Goal: Transaction & Acquisition: Download file/media

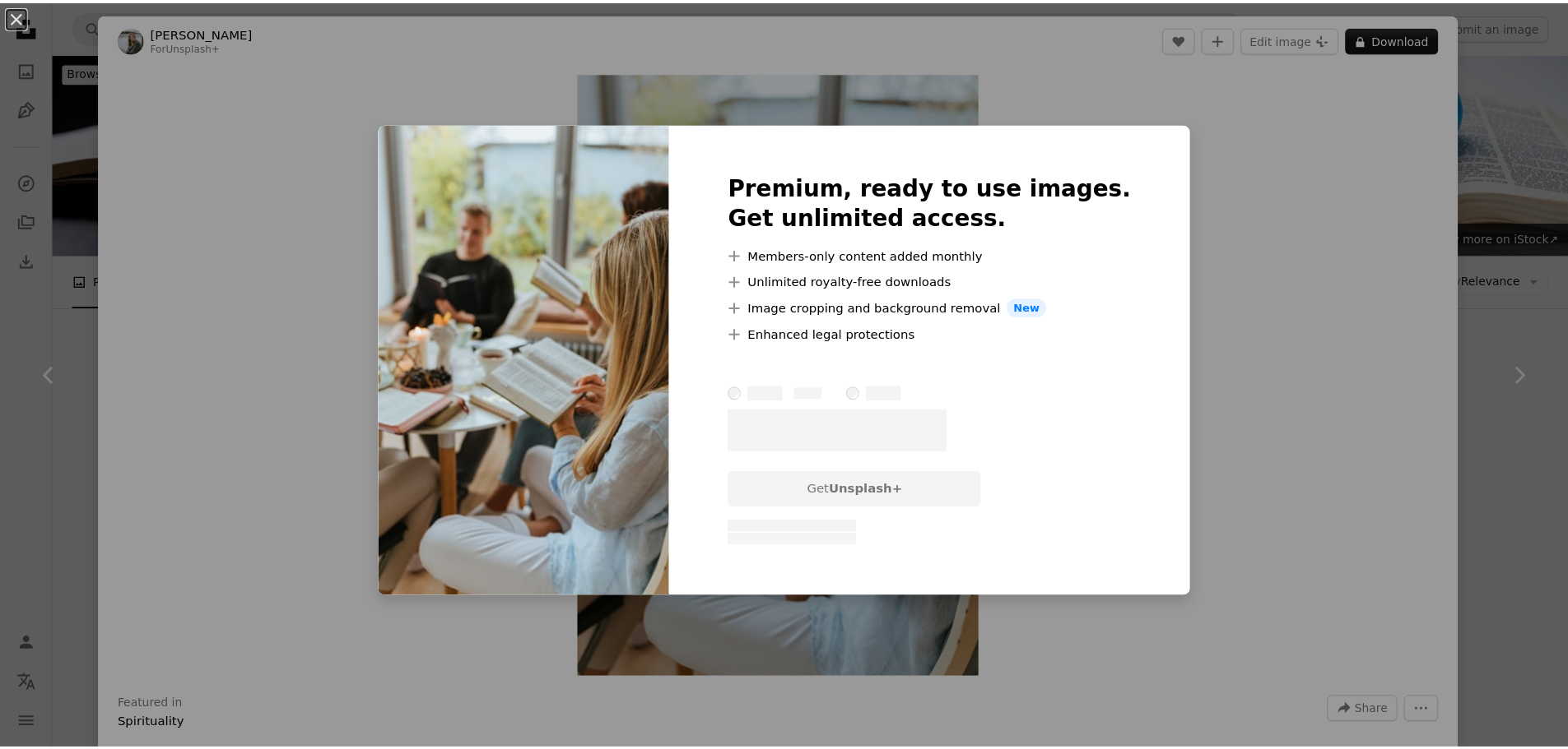
scroll to position [1830, 0]
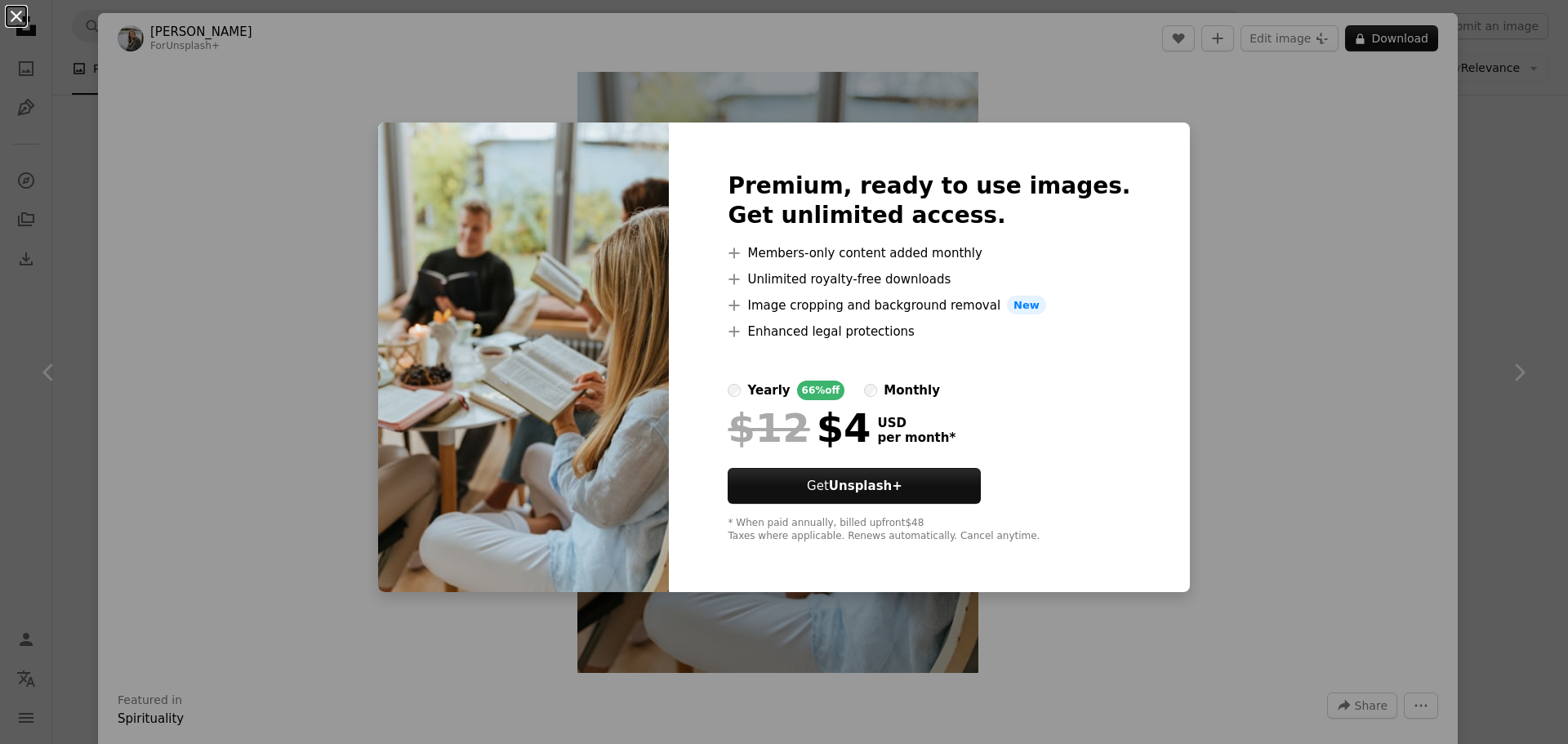
click at [19, 19] on button "An X shape" at bounding box center [16, 16] width 19 height 19
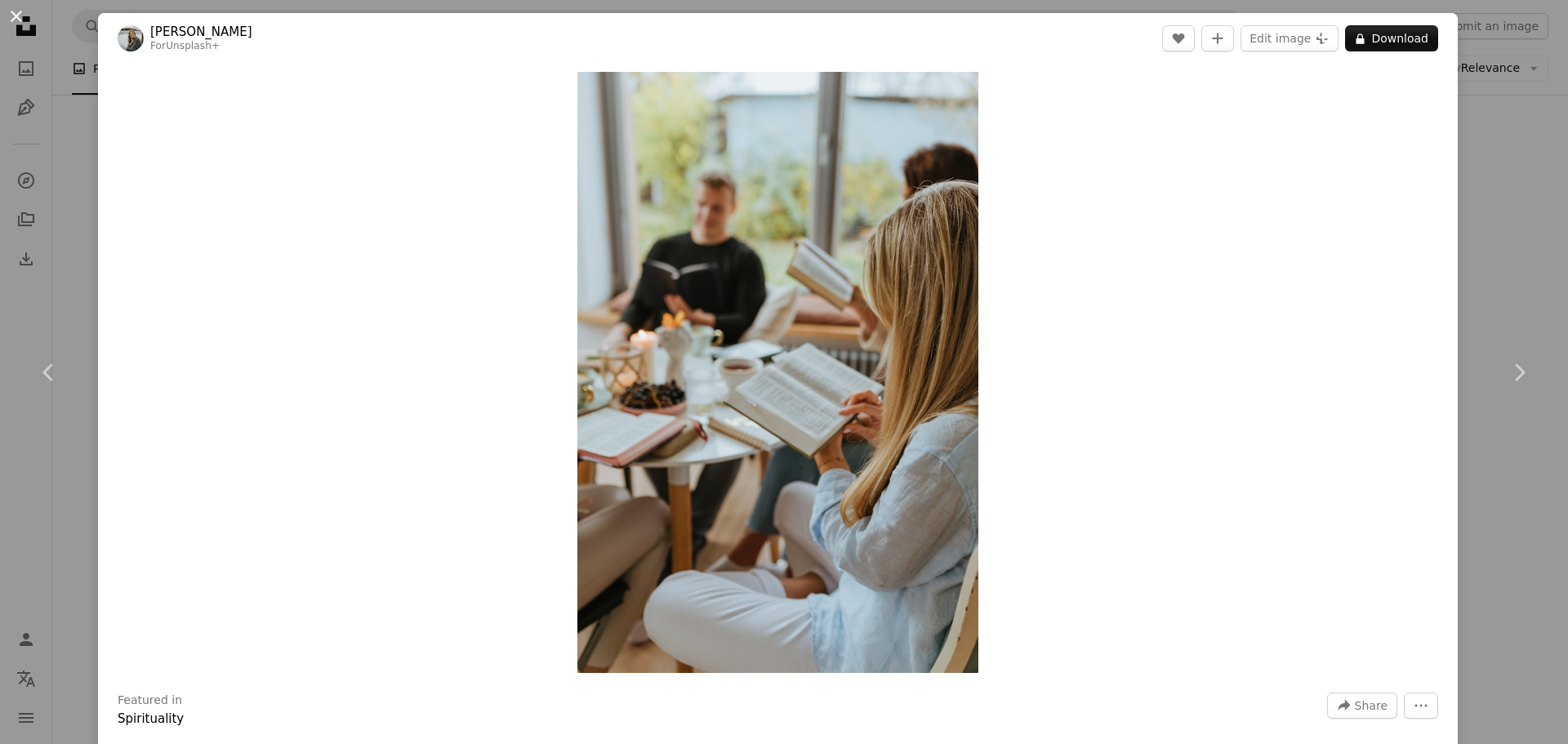
click at [12, 18] on button "An X shape" at bounding box center [16, 16] width 19 height 19
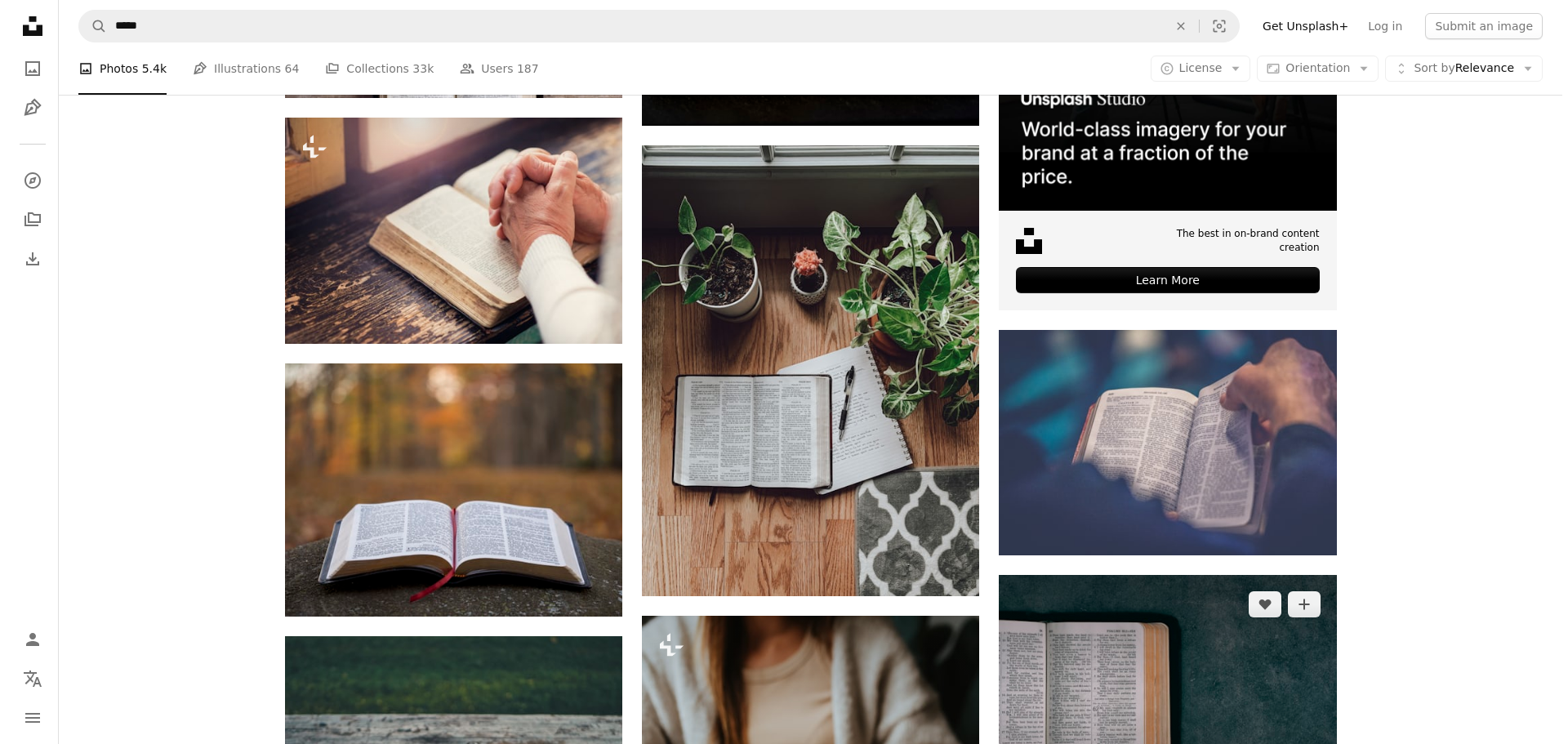
scroll to position [552, 0]
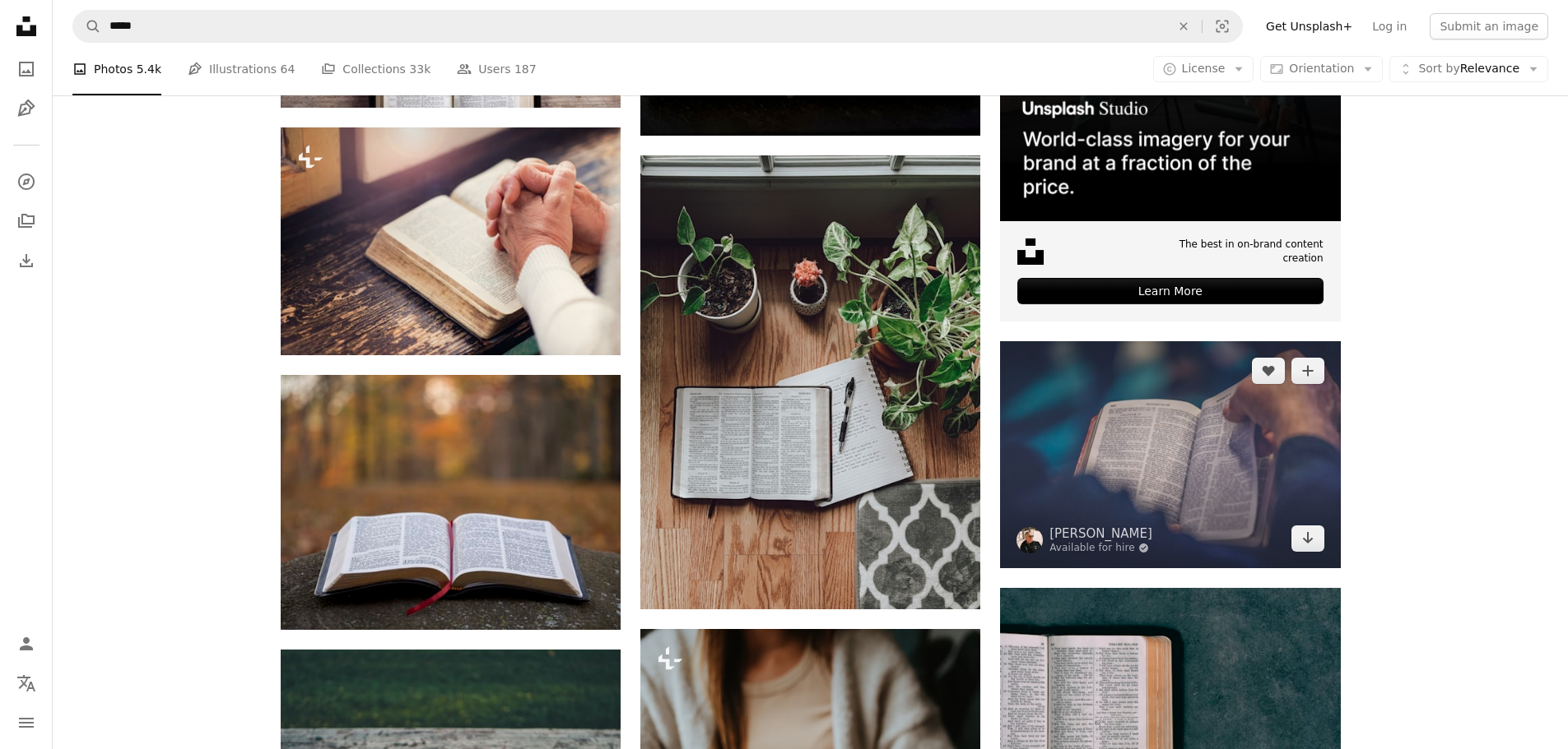
click at [1189, 489] on img at bounding box center [1170, 455] width 340 height 226
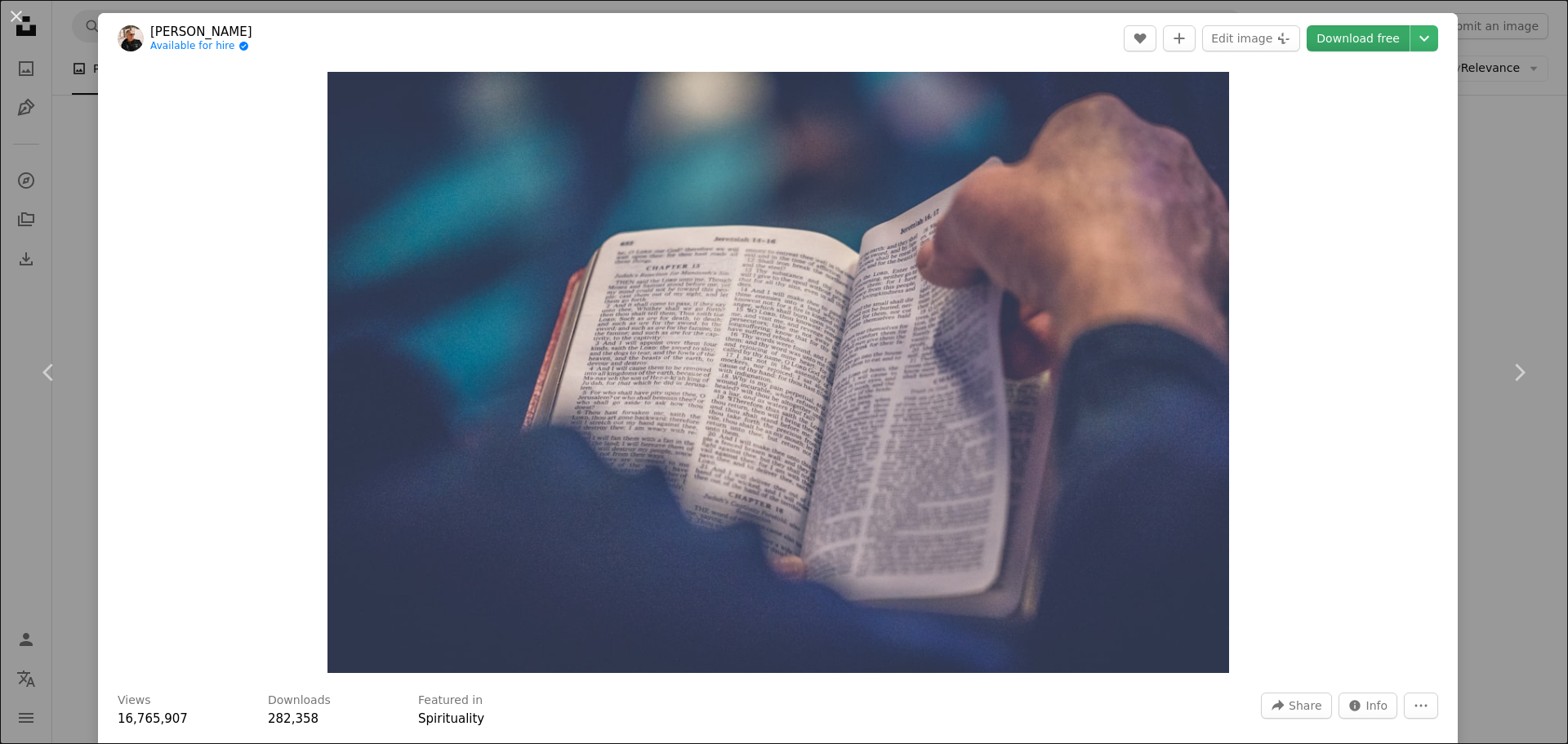
click at [1335, 42] on link "Download free" at bounding box center [1357, 39] width 103 height 26
